Goal: Navigation & Orientation: Find specific page/section

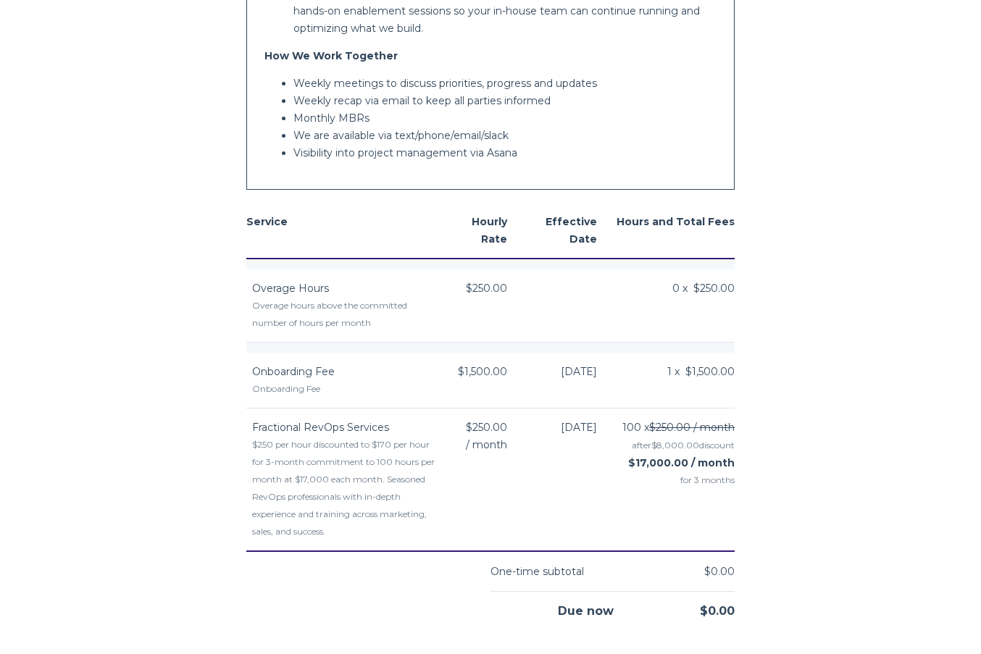
scroll to position [1814, 0]
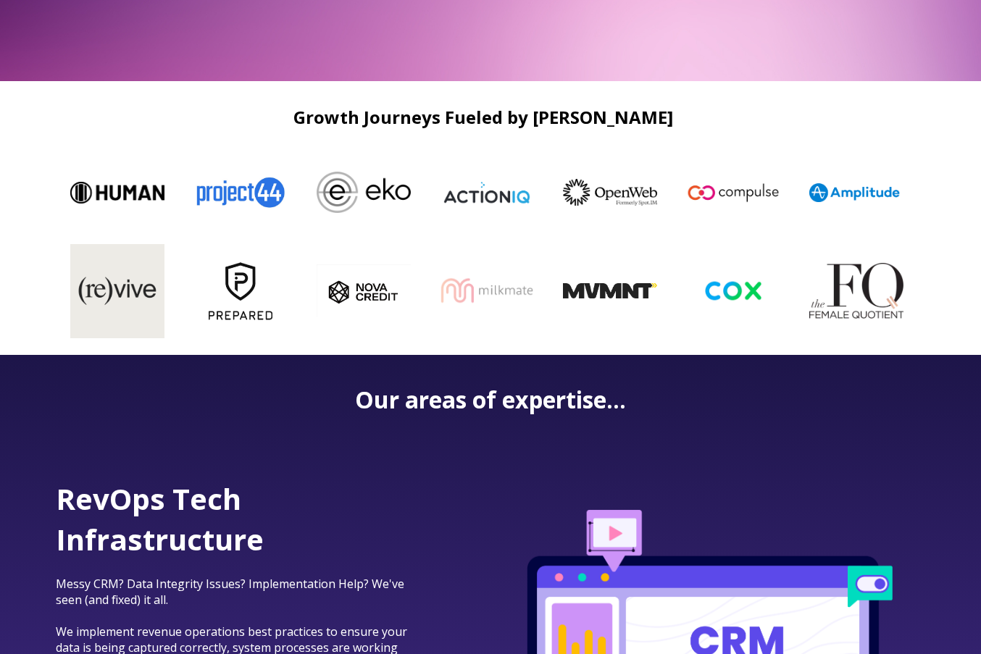
scroll to position [433, 0]
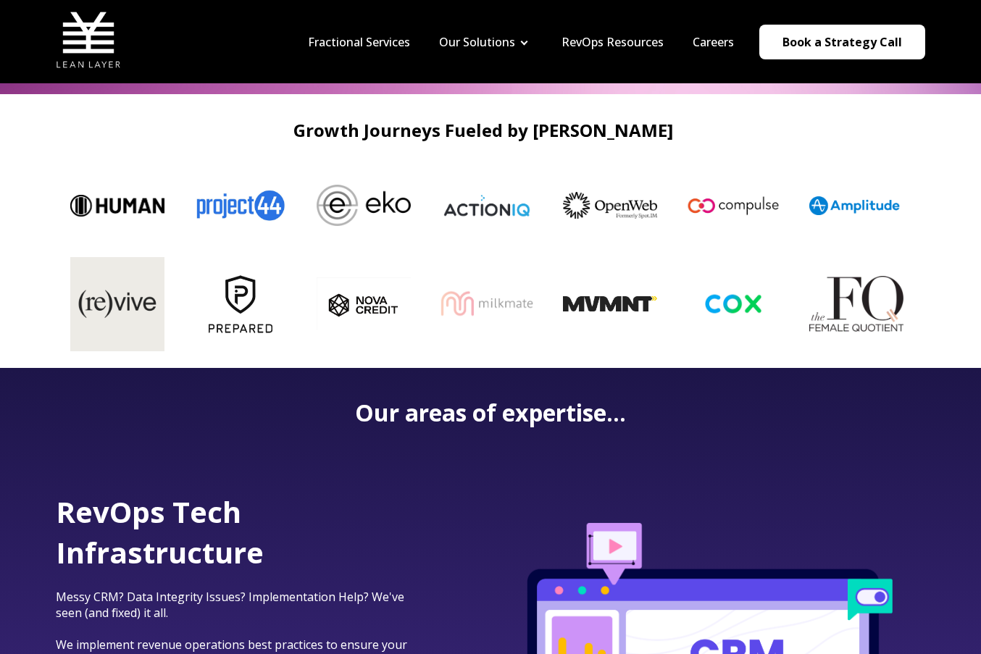
drag, startPoint x: 341, startPoint y: 249, endPoint x: 273, endPoint y: 249, distance: 67.4
click at [273, 249] on div at bounding box center [970, 206] width 1848 height 99
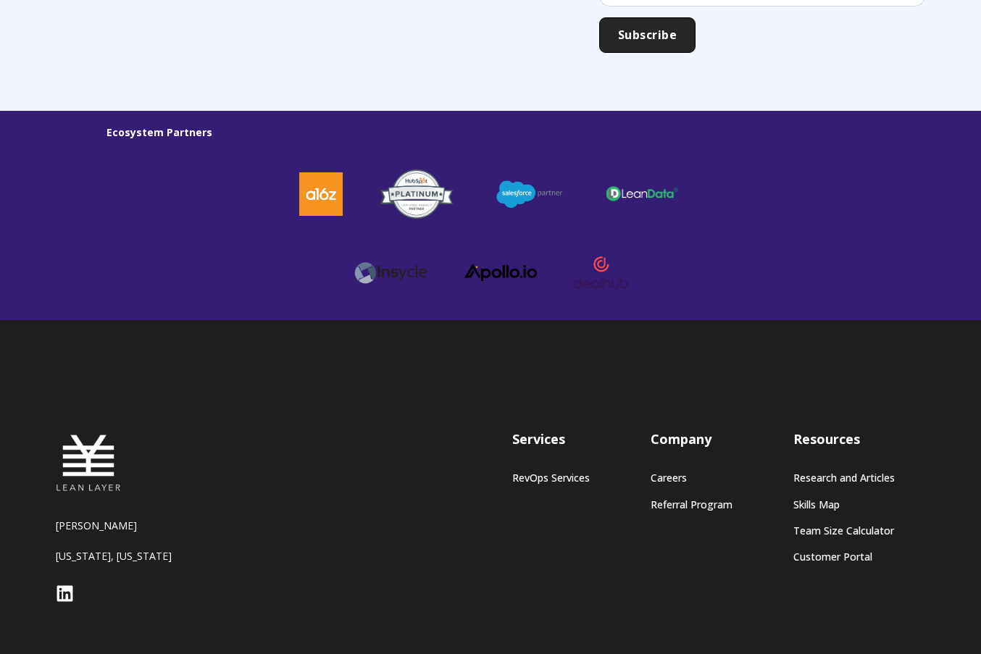
scroll to position [4025, 0]
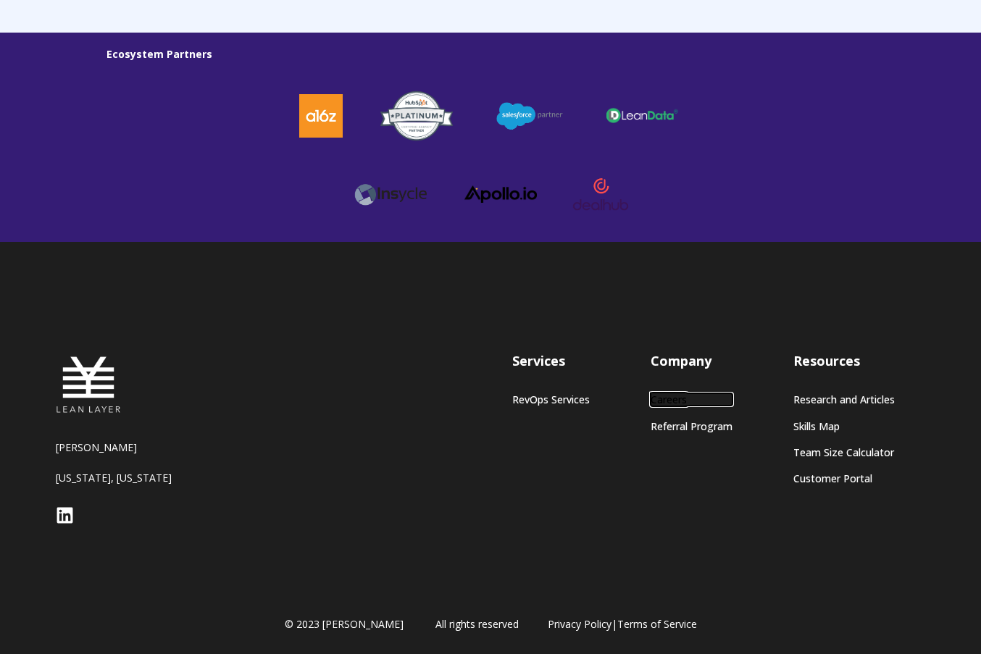
click at [670, 396] on link "Careers" at bounding box center [692, 400] width 82 height 12
